Goal: Book appointment/travel/reservation

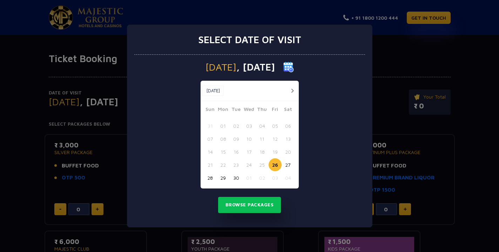
click at [275, 166] on button "26" at bounding box center [274, 164] width 13 height 13
click at [273, 164] on button "26" at bounding box center [274, 164] width 13 height 13
click at [259, 200] on button "Browse Packages" at bounding box center [249, 205] width 63 height 16
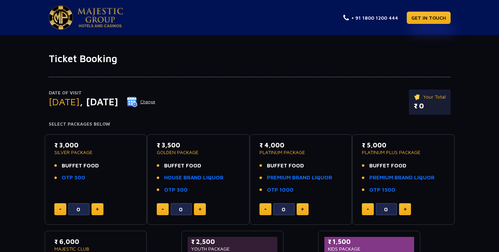
click at [87, 22] on img at bounding box center [100, 18] width 46 height 20
click at [187, 176] on link "HOUSE BRAND LIQUOR" at bounding box center [193, 177] width 59 height 8
